Goal: Obtain resource: Download file/media

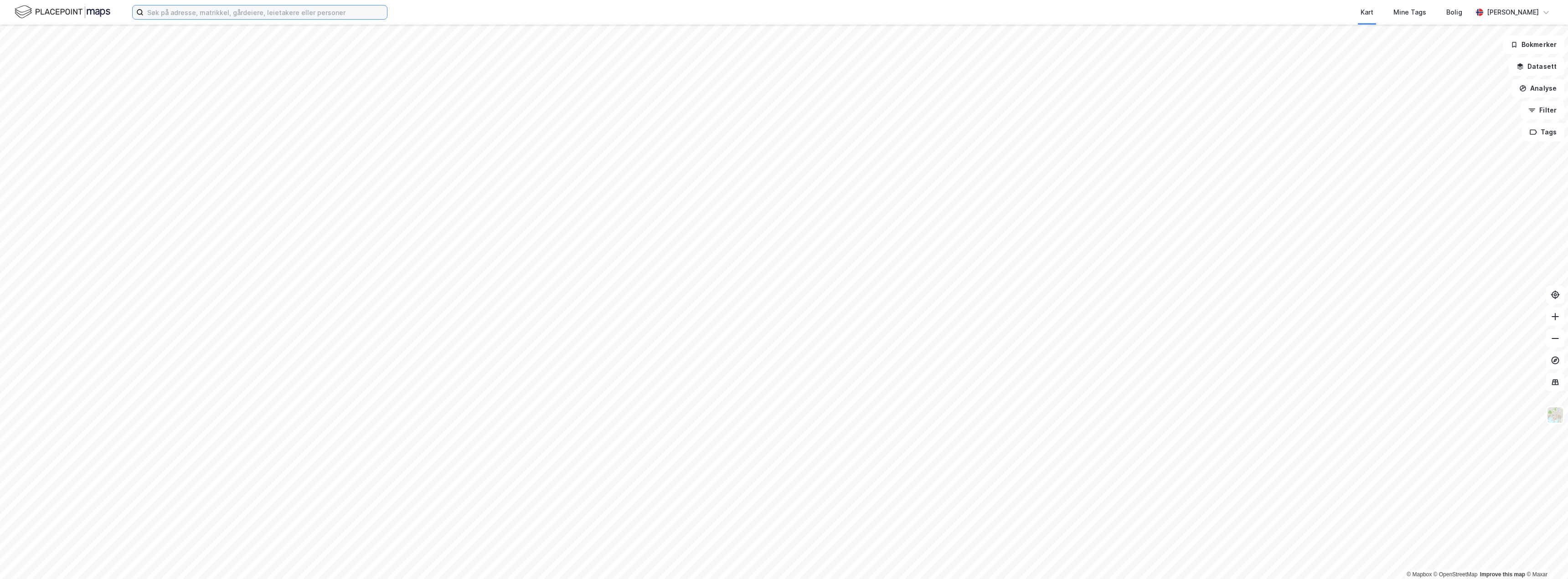
click at [262, 14] on input at bounding box center [265, 12] width 243 height 13
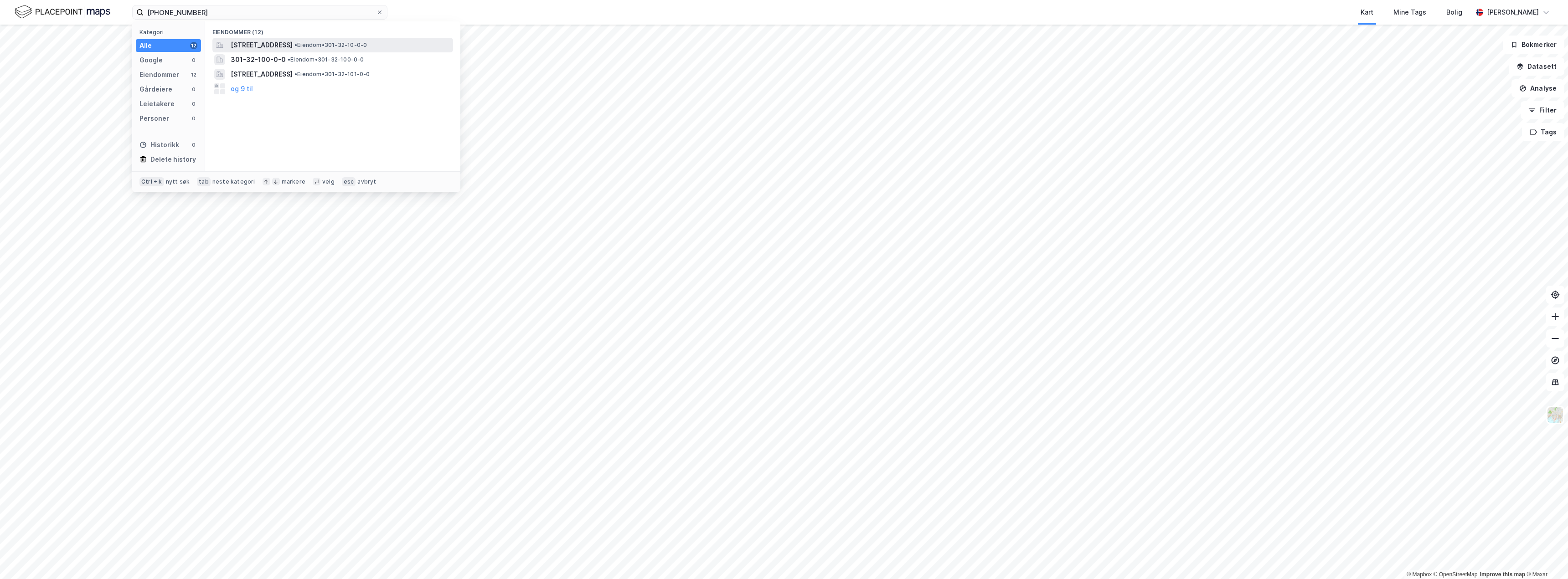
click at [367, 45] on span "• Eiendom • 301-32-10-0-0" at bounding box center [331, 45] width 72 height 7
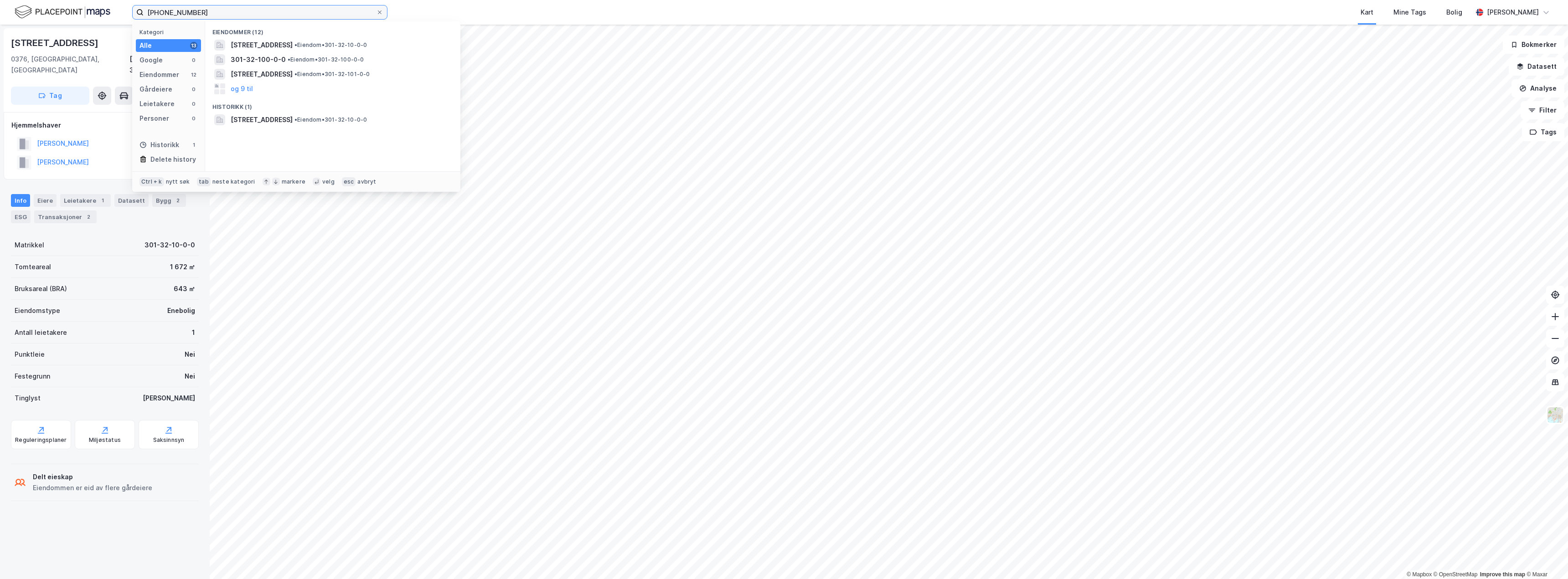
drag, startPoint x: 202, startPoint y: 9, endPoint x: 88, endPoint y: 2, distance: 114.2
click at [88, 2] on div "[PHONE_NUMBER] Kategori Alle 13 Google 0 Eiendommer 12 Gårdeiere 0 Leietakere 0…" at bounding box center [784, 12] width 1568 height 24
click at [287, 123] on span "ENSJØPARKEN BOLIGSAMEIE" at bounding box center [276, 120] width 91 height 11
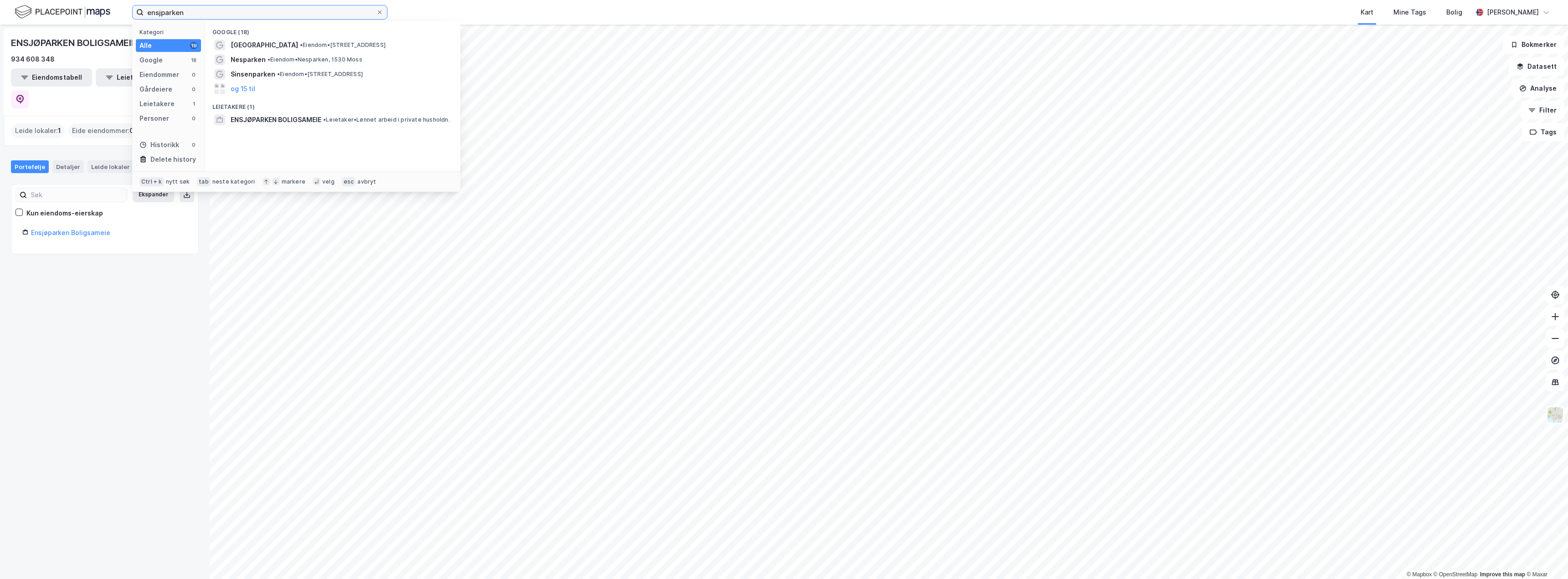
drag, startPoint x: 200, startPoint y: 10, endPoint x: 100, endPoint y: 12, distance: 100.0
click at [100, 12] on div "ensjparken Kategori Alle 19 Google 18 Eiendommer 0 Gårdeiere 0 Leietakere 1 Per…" at bounding box center [784, 12] width 1568 height 24
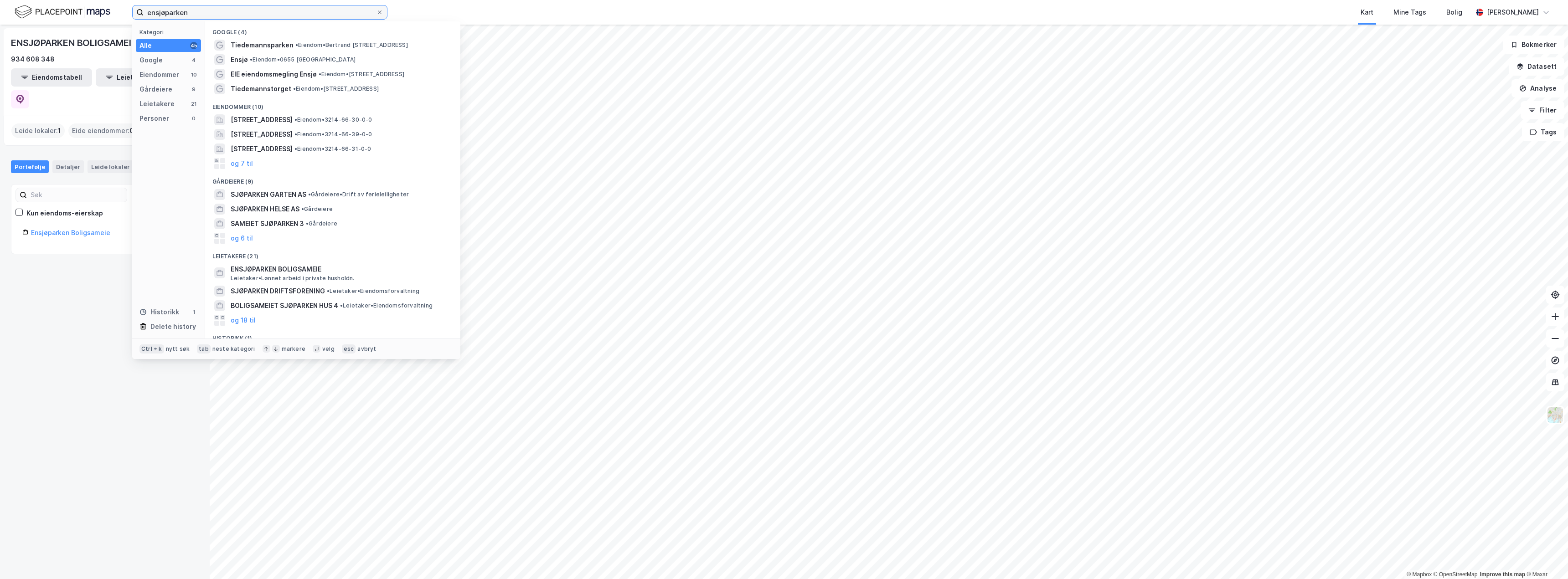
drag, startPoint x: 205, startPoint y: 9, endPoint x: 167, endPoint y: 16, distance: 38.6
click at [167, 17] on input "ensjøparken" at bounding box center [260, 12] width 233 height 13
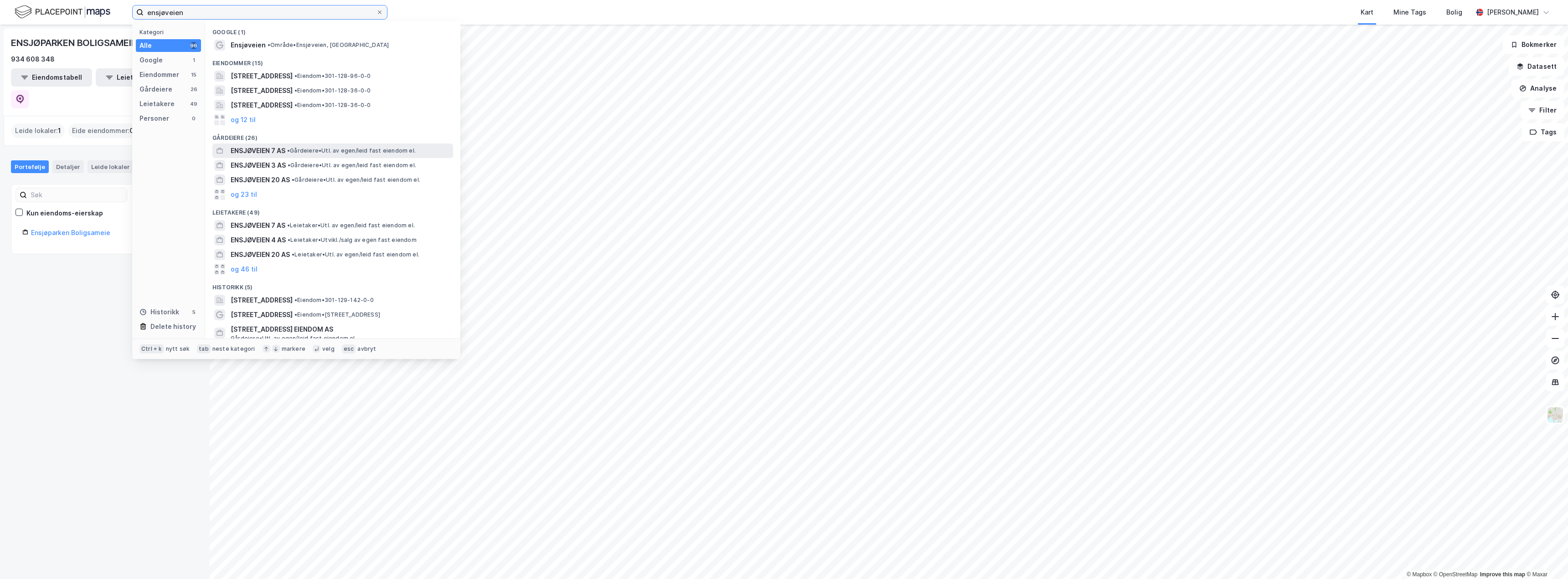
type input "ensjøveien"
click at [306, 150] on span "• Gårdeiere • Utl. av egen/leid fast eiendom el." at bounding box center [351, 151] width 128 height 7
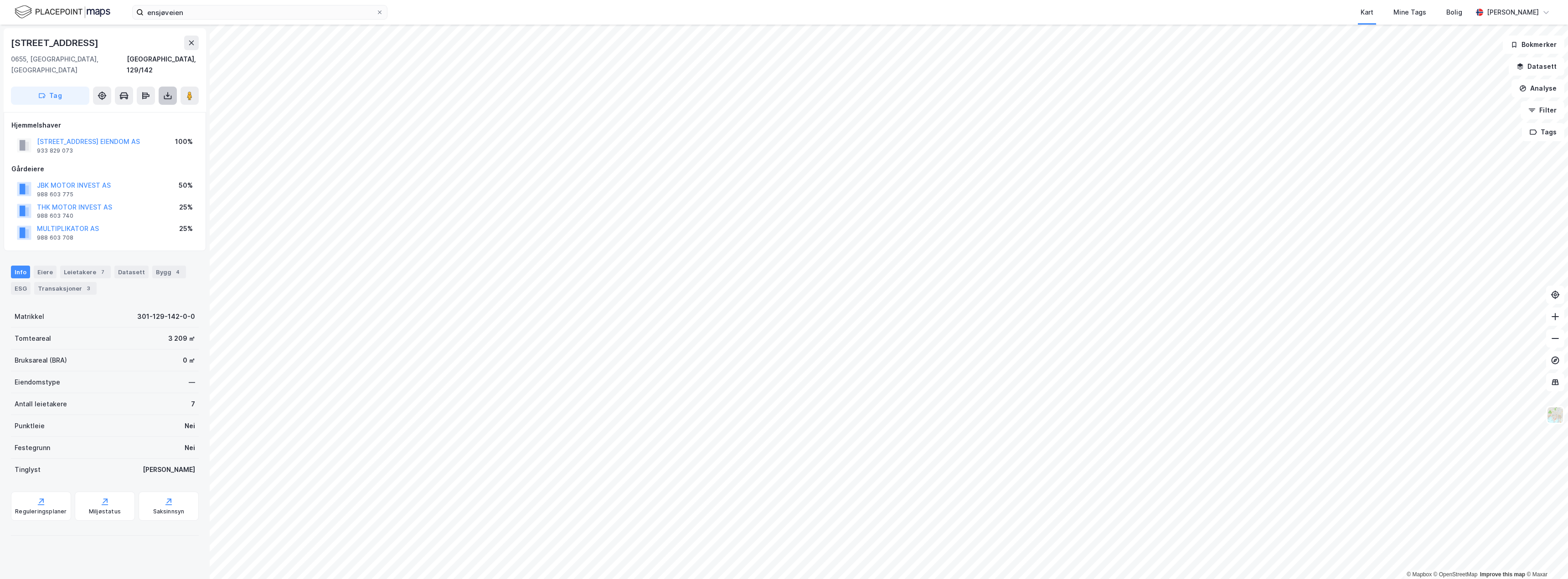
click at [167, 95] on icon at bounding box center [168, 96] width 4 height 2
click at [107, 110] on div "Last ned grunnbok" at bounding box center [122, 114] width 53 height 7
click at [112, 110] on div "Last ned grunnbok" at bounding box center [122, 114] width 53 height 7
